Goal: Task Accomplishment & Management: Complete application form

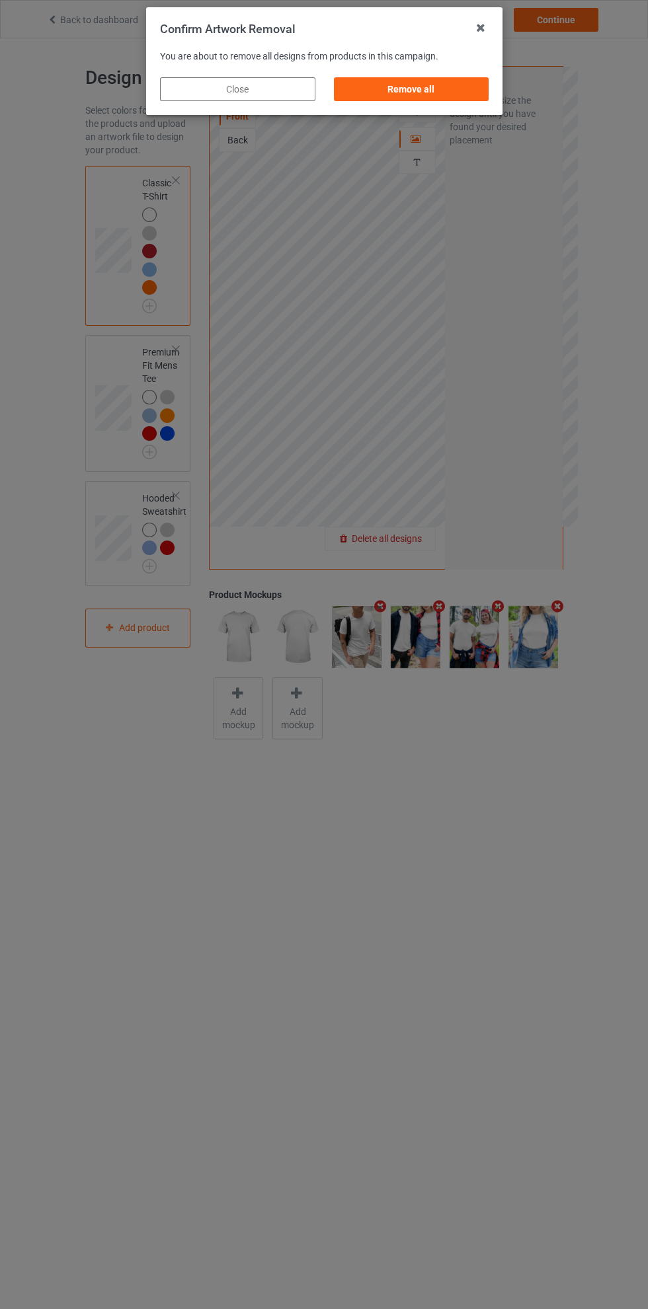
click at [433, 88] on div "Remove all" at bounding box center [410, 89] width 155 height 24
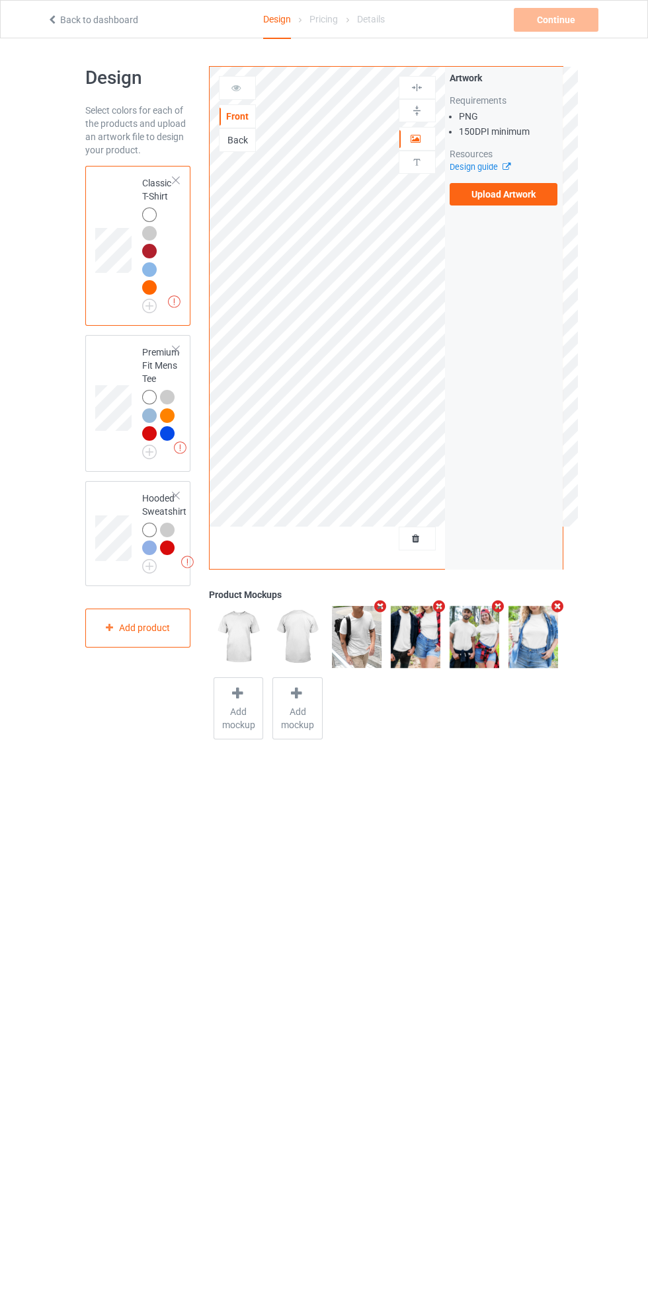
click at [512, 194] on label "Upload Artwork" at bounding box center [503, 194] width 108 height 22
click at [0, 0] on input "Upload Artwork" at bounding box center [0, 0] width 0 height 0
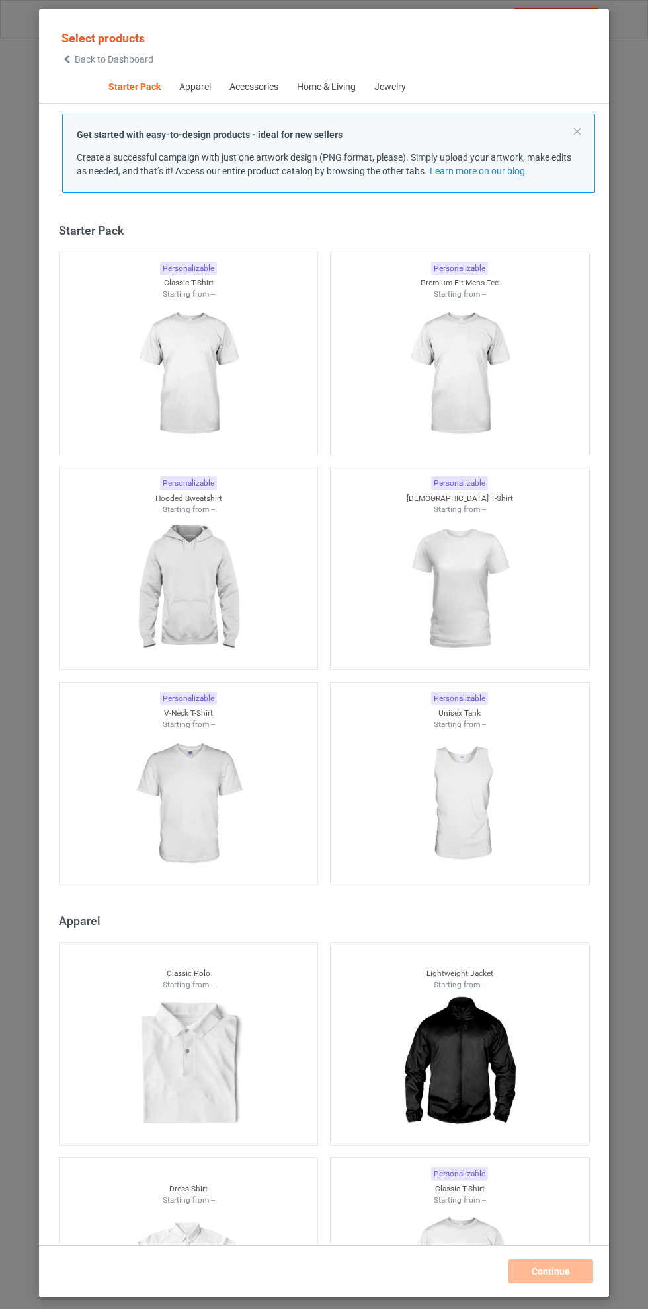
scroll to position [17, 0]
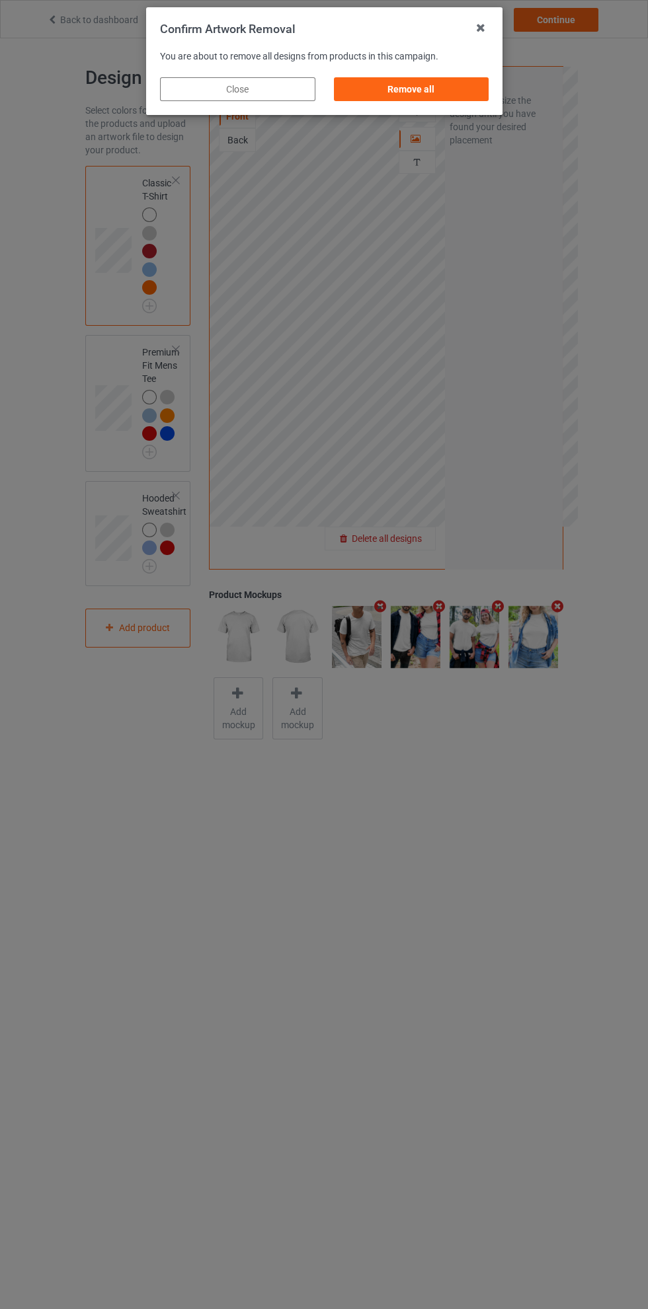
click at [432, 90] on div "Remove all" at bounding box center [410, 89] width 155 height 24
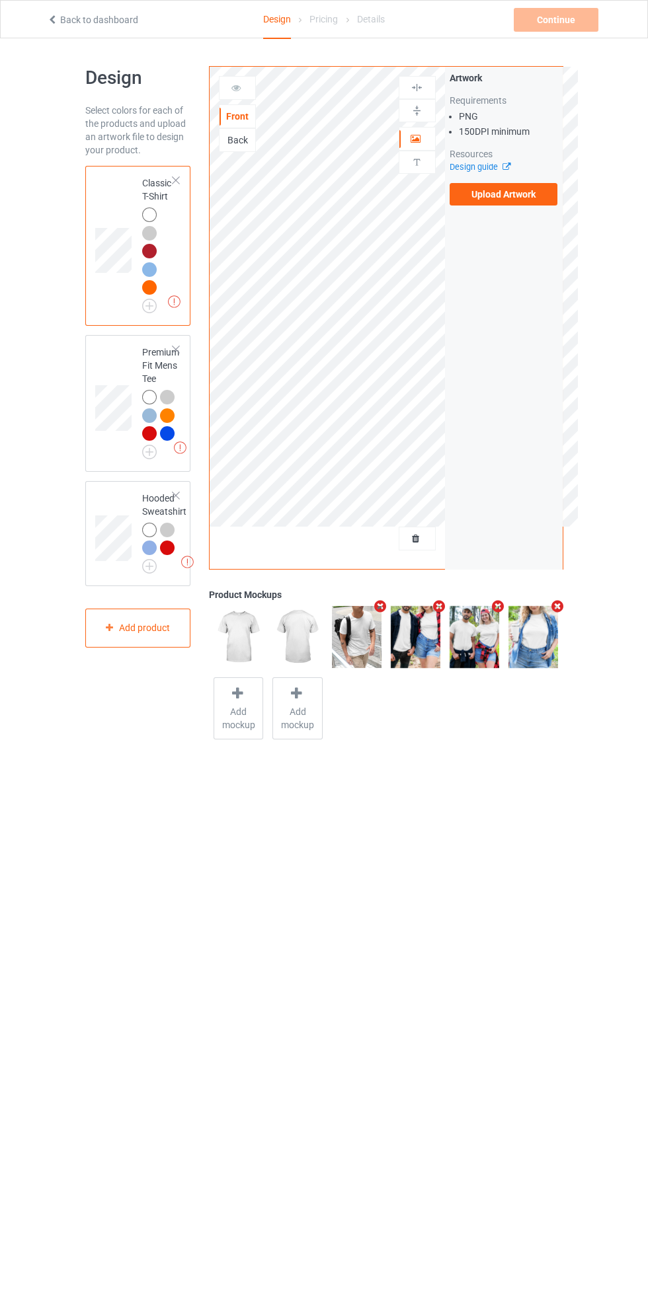
click at [518, 197] on label "Upload Artwork" at bounding box center [503, 194] width 108 height 22
click at [0, 0] on input "Upload Artwork" at bounding box center [0, 0] width 0 height 0
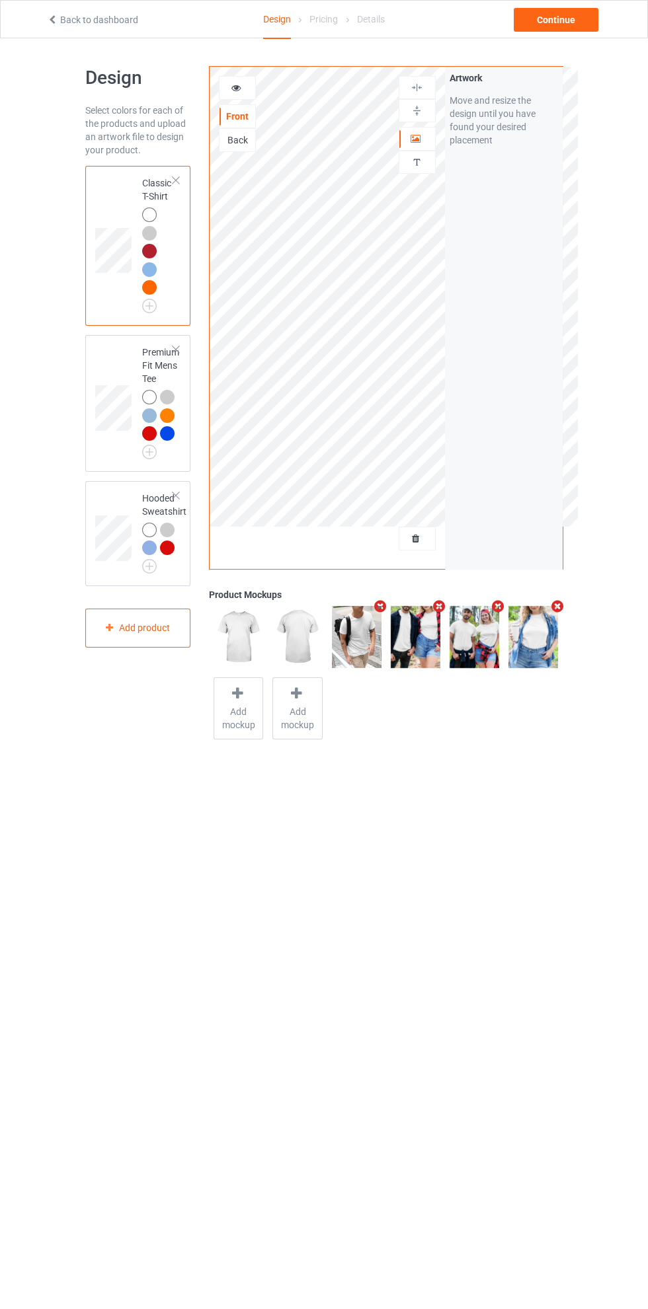
click at [240, 87] on icon at bounding box center [236, 85] width 11 height 9
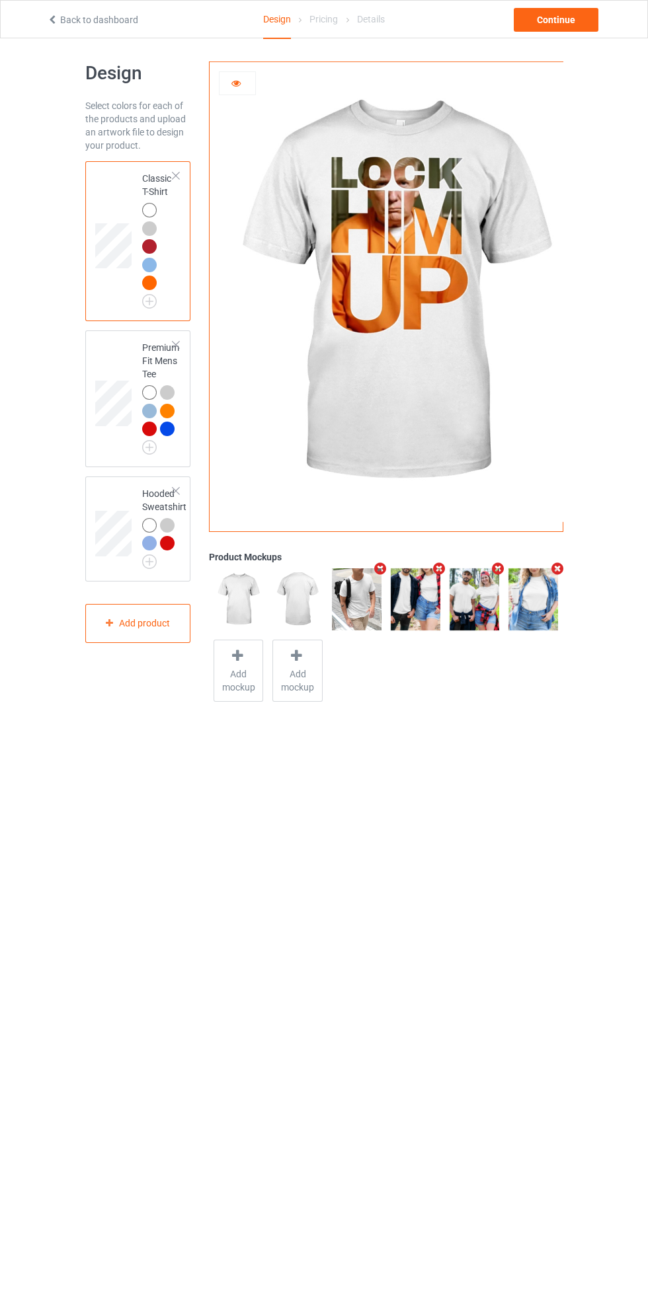
scroll to position [5, 0]
click at [546, 25] on div "Continue" at bounding box center [556, 20] width 85 height 24
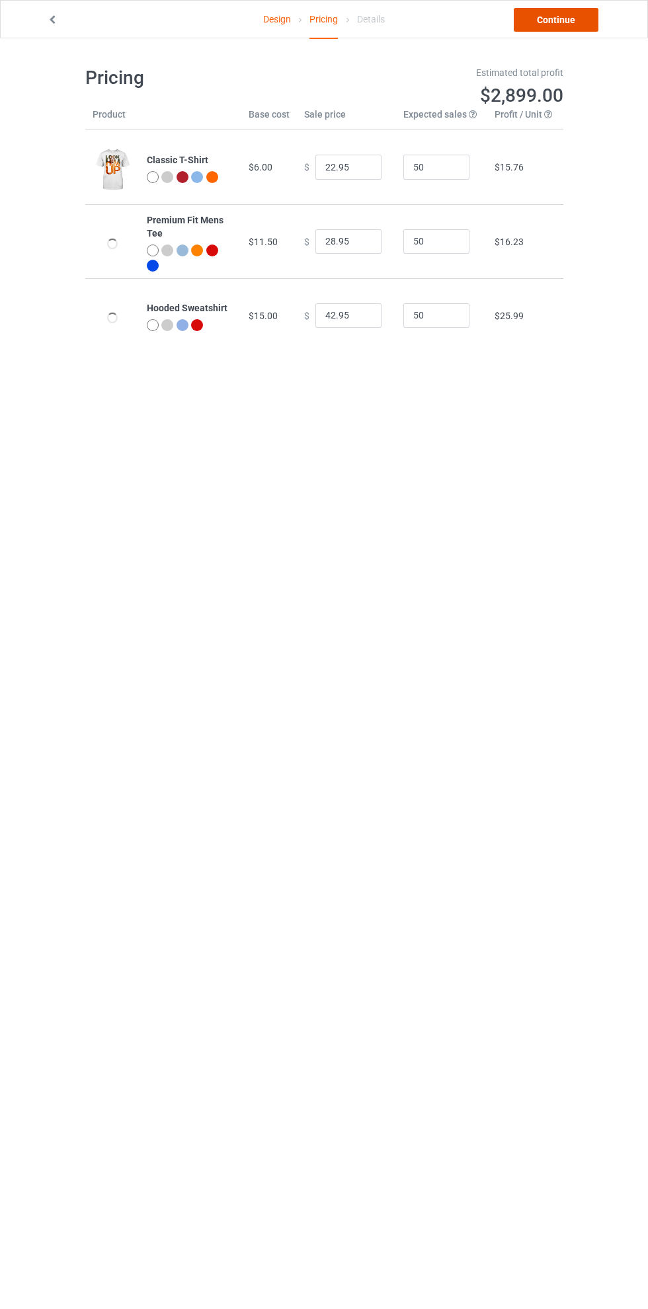
click at [554, 19] on link "Continue" at bounding box center [556, 20] width 85 height 24
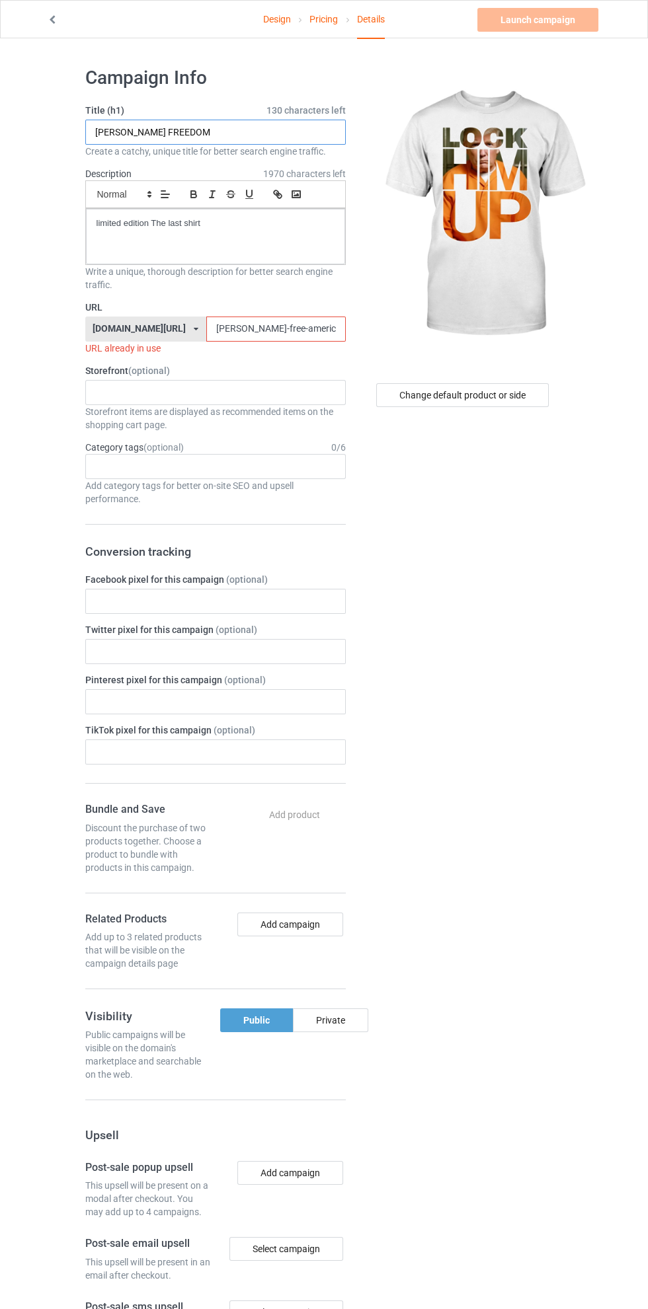
click at [246, 136] on input "[PERSON_NAME] FREEDOM" at bounding box center [215, 132] width 260 height 25
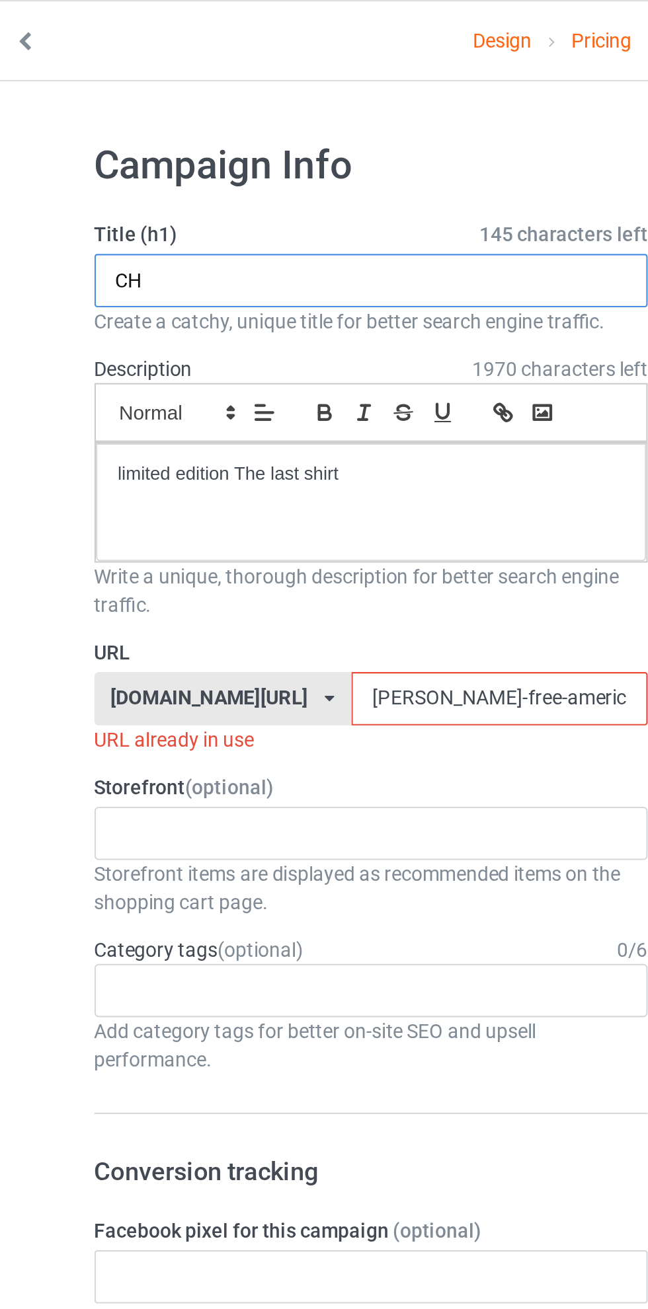
type input "C"
type input "Q"
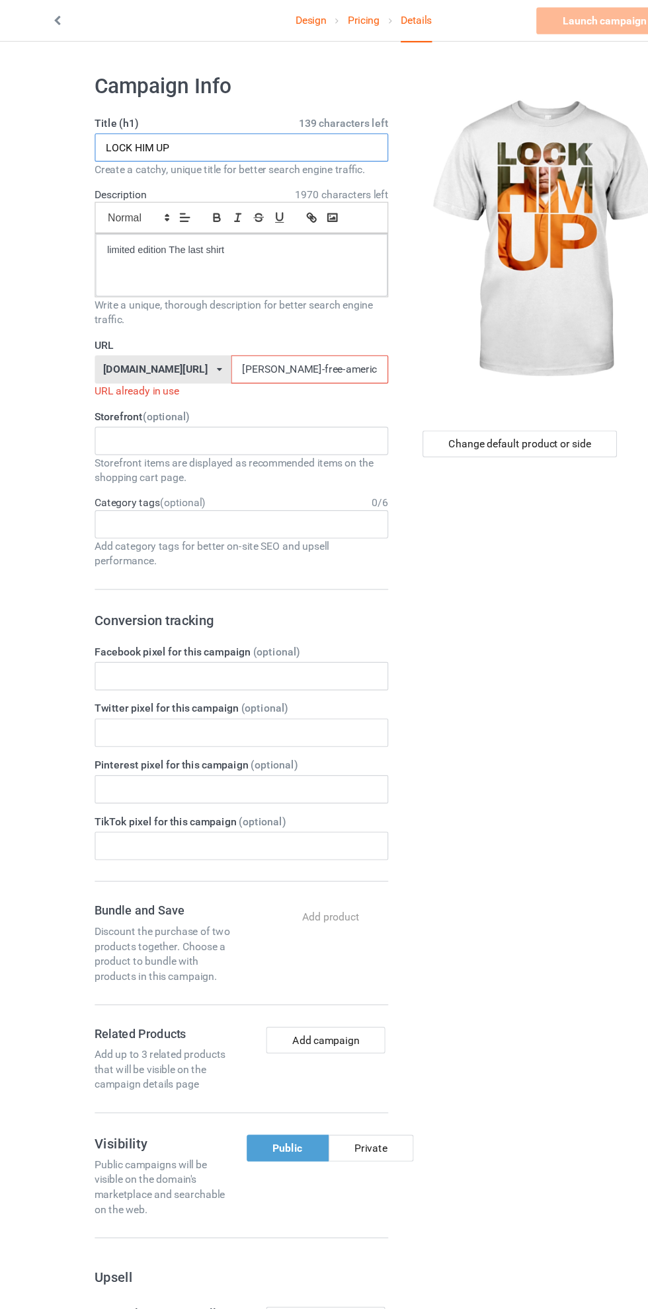
type input "LOCK HIM UP"
click at [206, 329] on input "[PERSON_NAME]-free-america25shirt079g" at bounding box center [275, 329] width 139 height 25
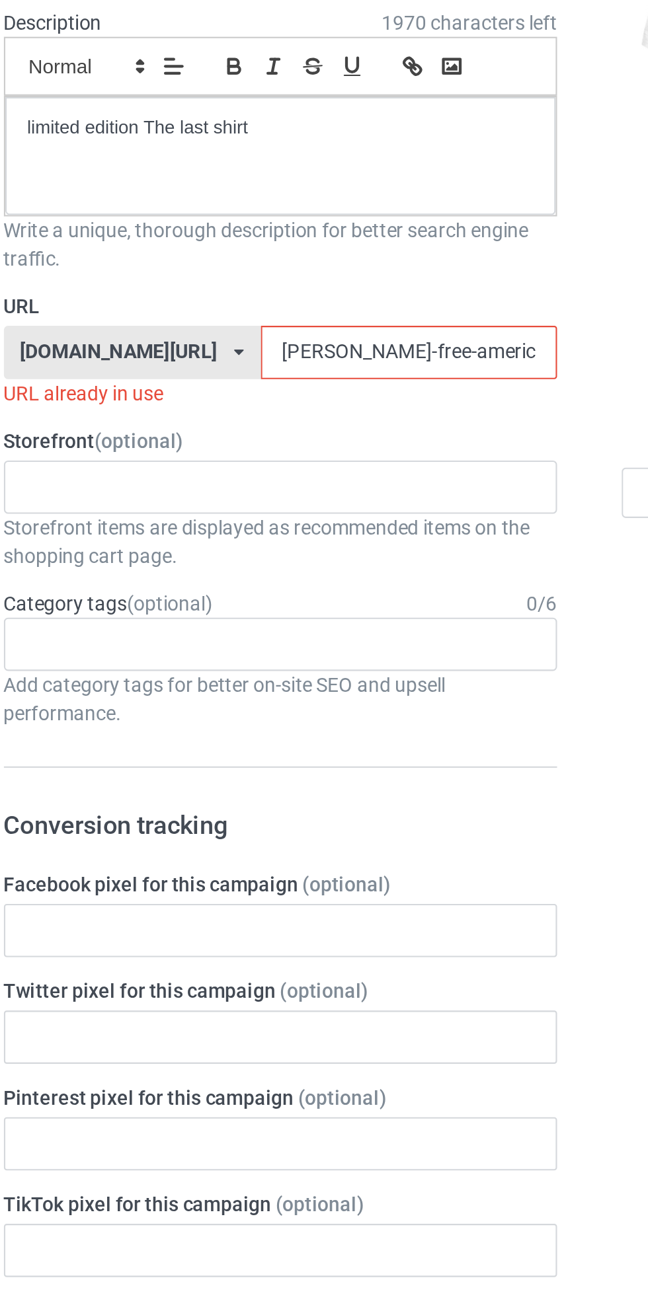
click at [206, 330] on input "[PERSON_NAME]-free-america25shirt079g" at bounding box center [275, 329] width 139 height 25
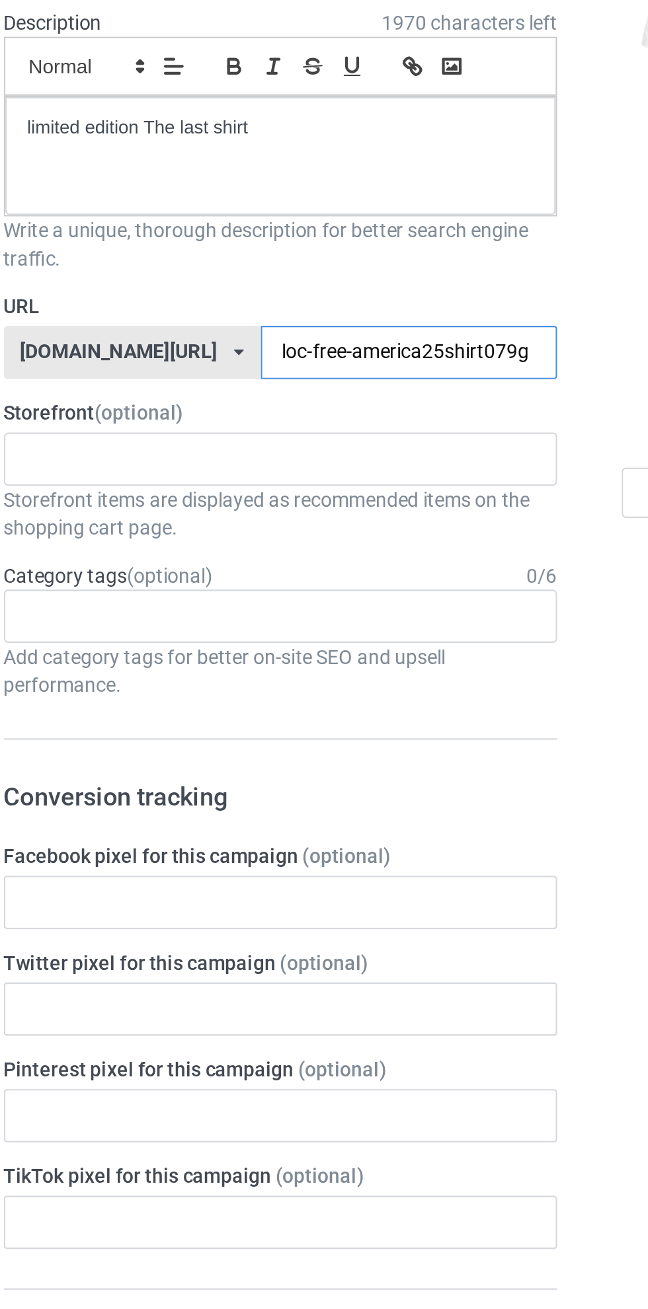
type input "lock-free-america25shirt079g"
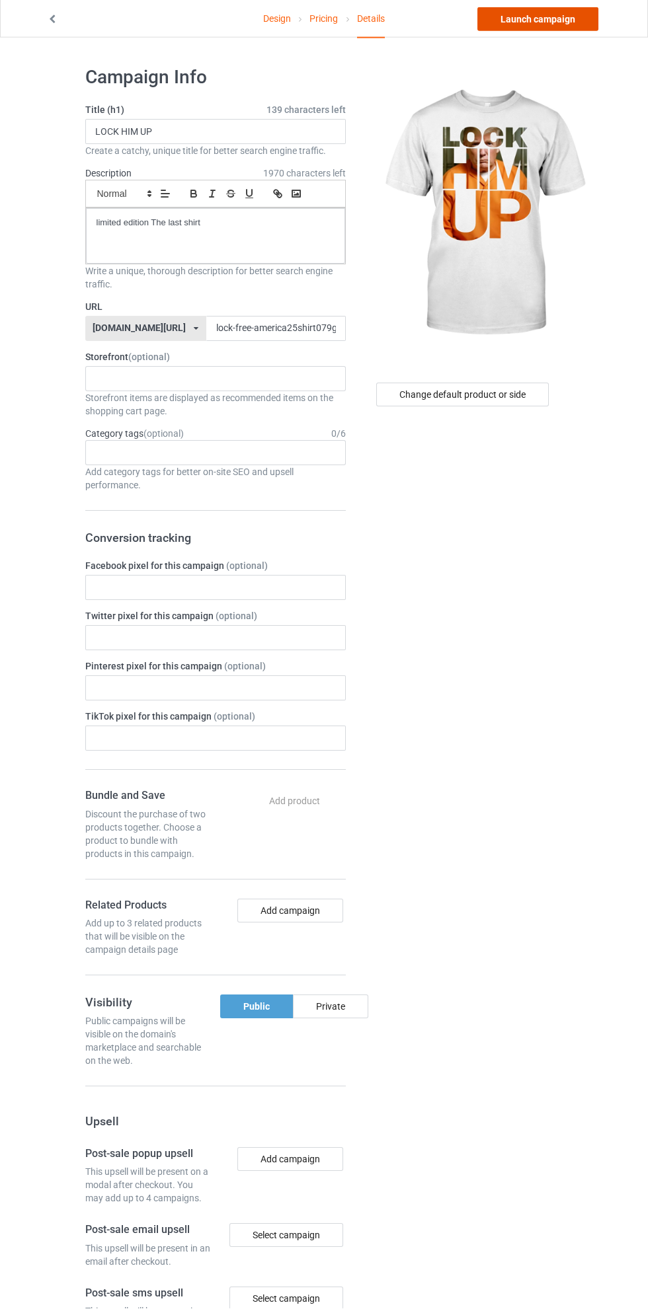
click at [553, 24] on link "Launch campaign" at bounding box center [537, 20] width 121 height 24
